Goal: Task Accomplishment & Management: Use online tool/utility

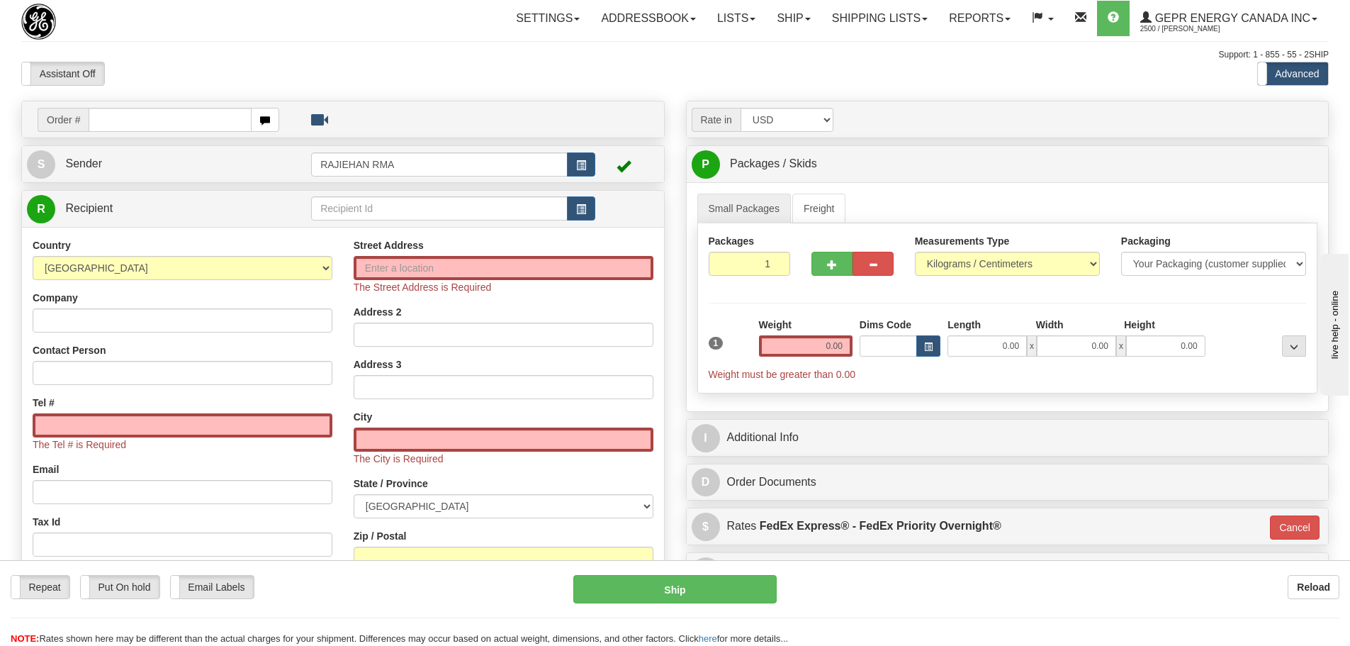
click at [279, 53] on div "Support: 1 - 855 - 55 - 2SHIP" at bounding box center [675, 55] width 1308 height 12
click at [321, 335] on div "Country AFGHANISTAN ALAND ISLANDS ALBANIA ALGERIA AMERICAN SAMOA ANDORRA ANGOLA…" at bounding box center [182, 428] width 321 height 381
click at [1041, 49] on div "Support: 1 - 855 - 55 - 2SHIP" at bounding box center [675, 55] width 1308 height 12
click at [557, 95] on div "Toggle navigation Settings Shipping Preferences Fields Preferences New" at bounding box center [675, 413] width 1350 height 827
click at [406, 32] on div "Settings Shipping Preferences Fields Preferences New Store Connections Addressb…" at bounding box center [789, 18] width 1078 height 35
